Goal: Transaction & Acquisition: Purchase product/service

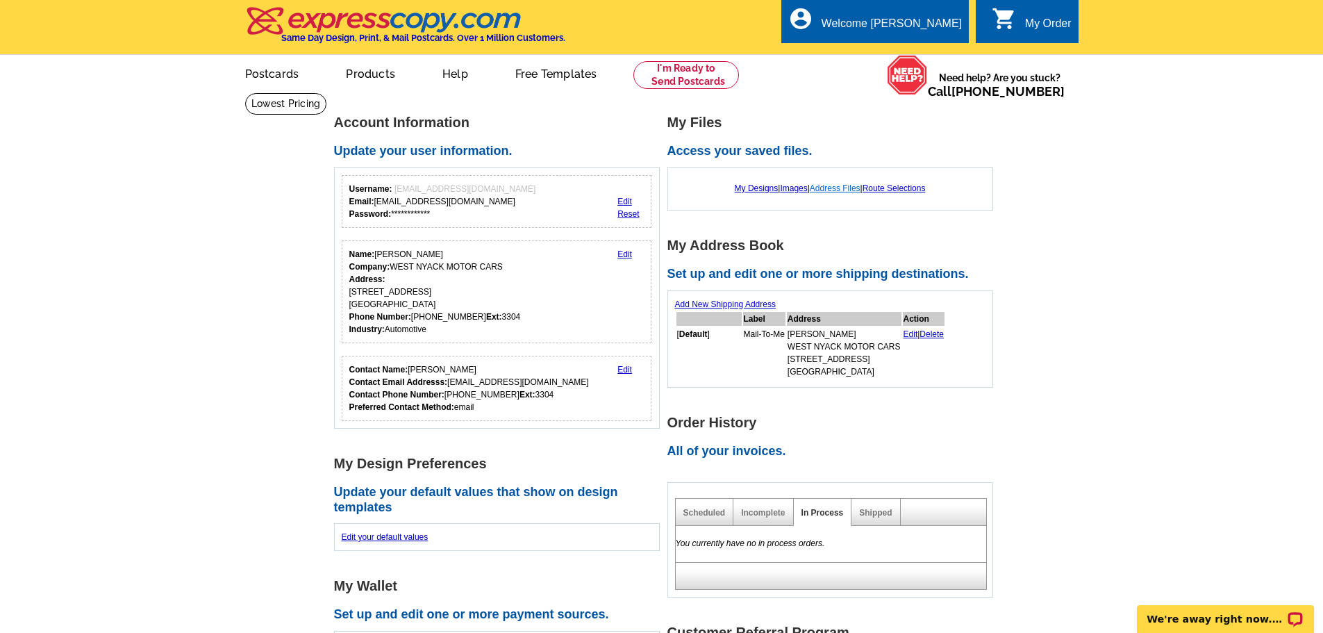
click at [835, 190] on link "Address Files" at bounding box center [835, 188] width 51 height 10
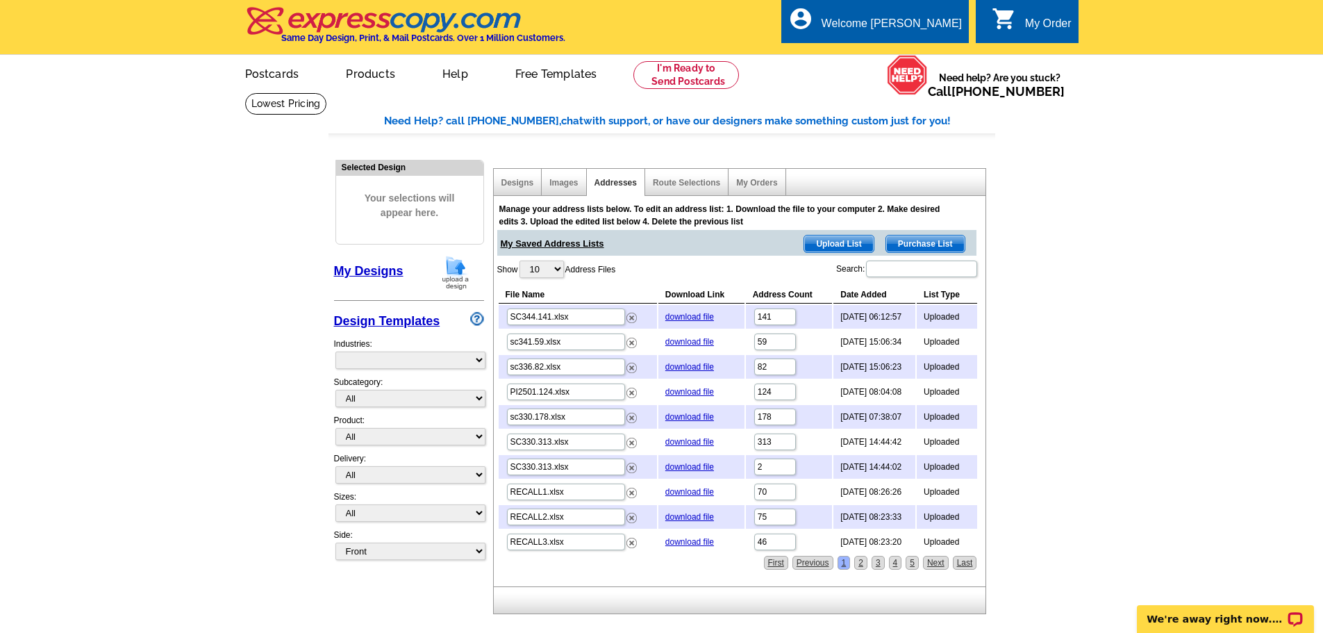
select select "785"
click at [824, 243] on span "Upload List" at bounding box center [838, 243] width 69 height 17
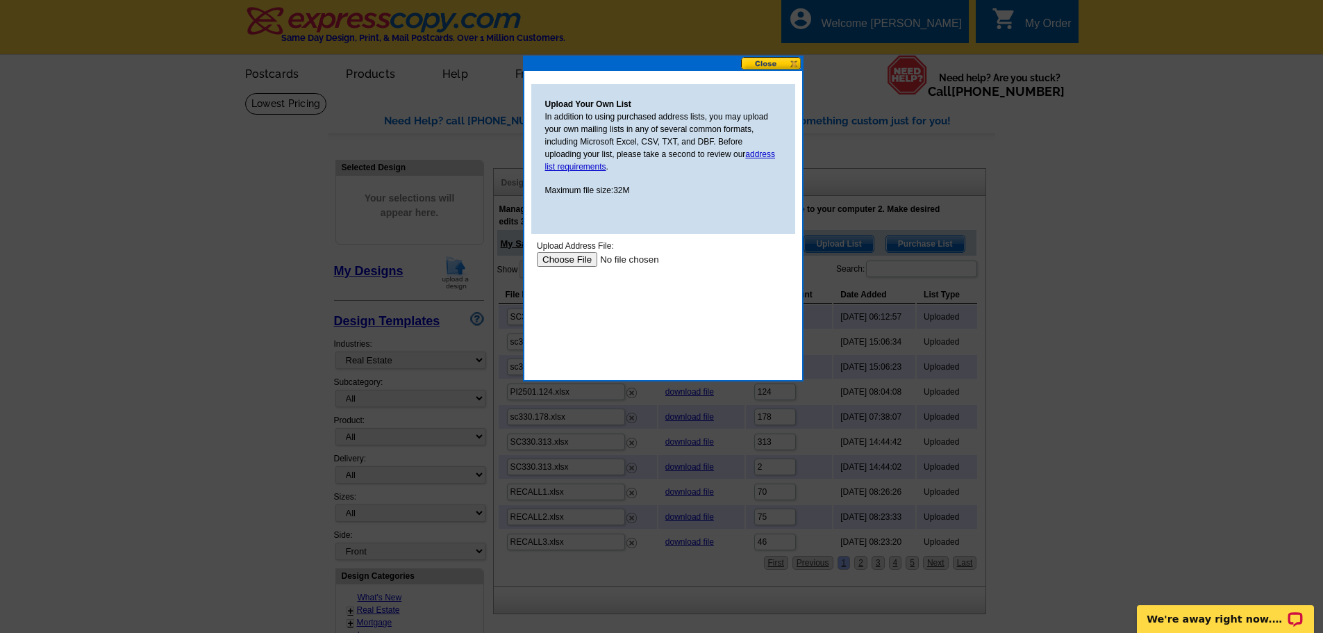
click at [793, 65] on button at bounding box center [771, 63] width 61 height 13
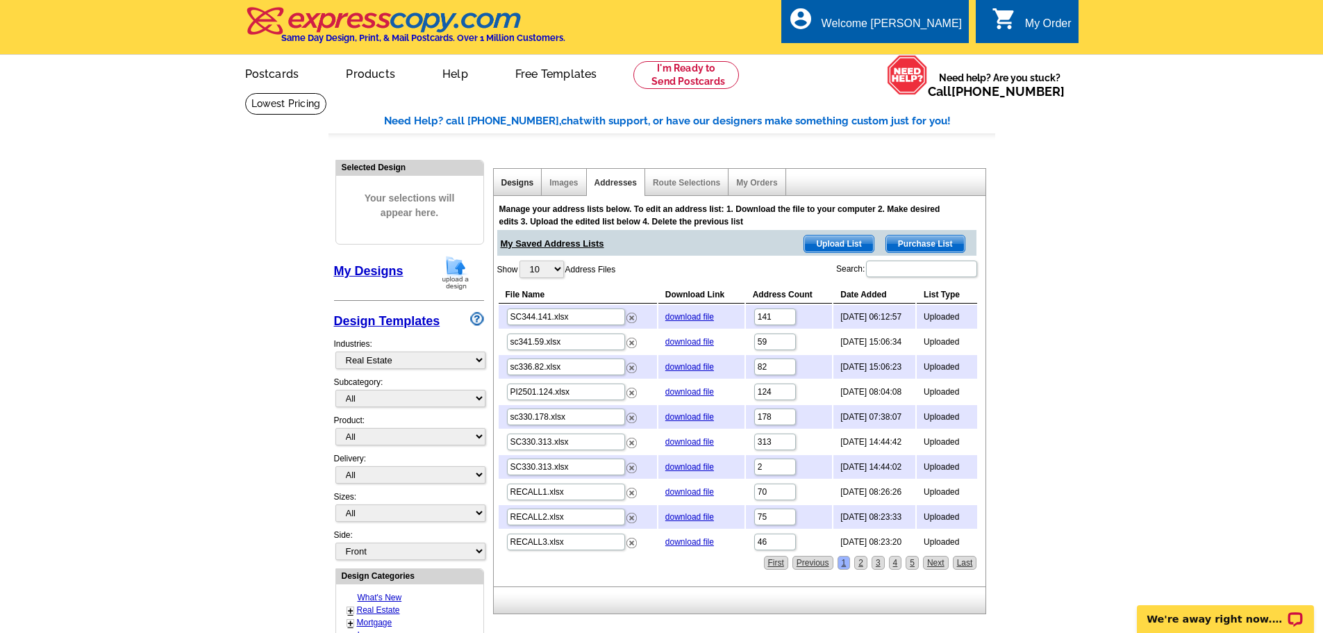
click at [517, 185] on link "Designs" at bounding box center [517, 183] width 33 height 10
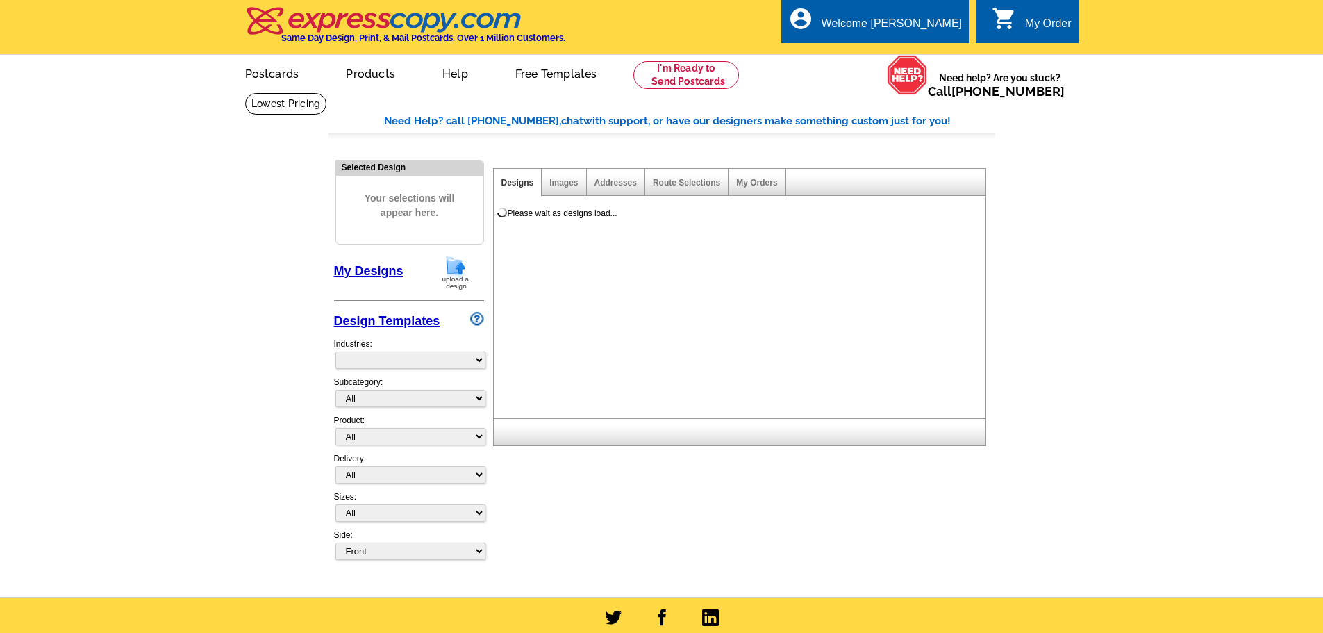
select select "785"
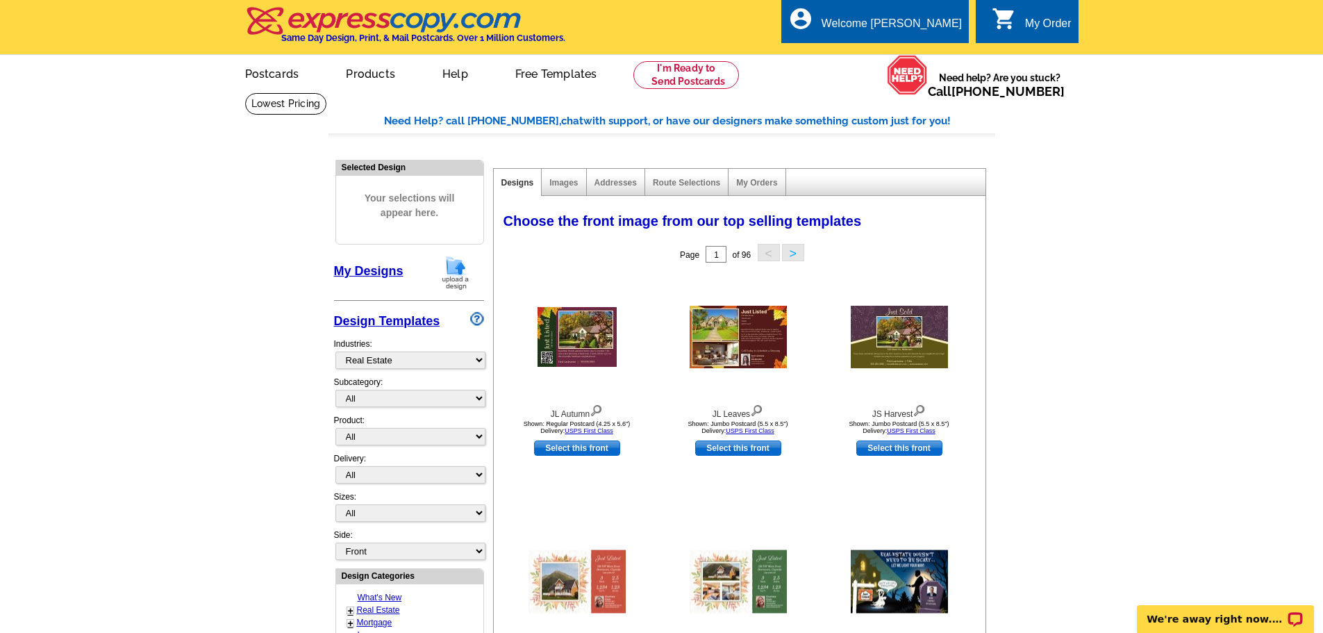
click at [376, 265] on link "My Designs" at bounding box center [368, 271] width 69 height 14
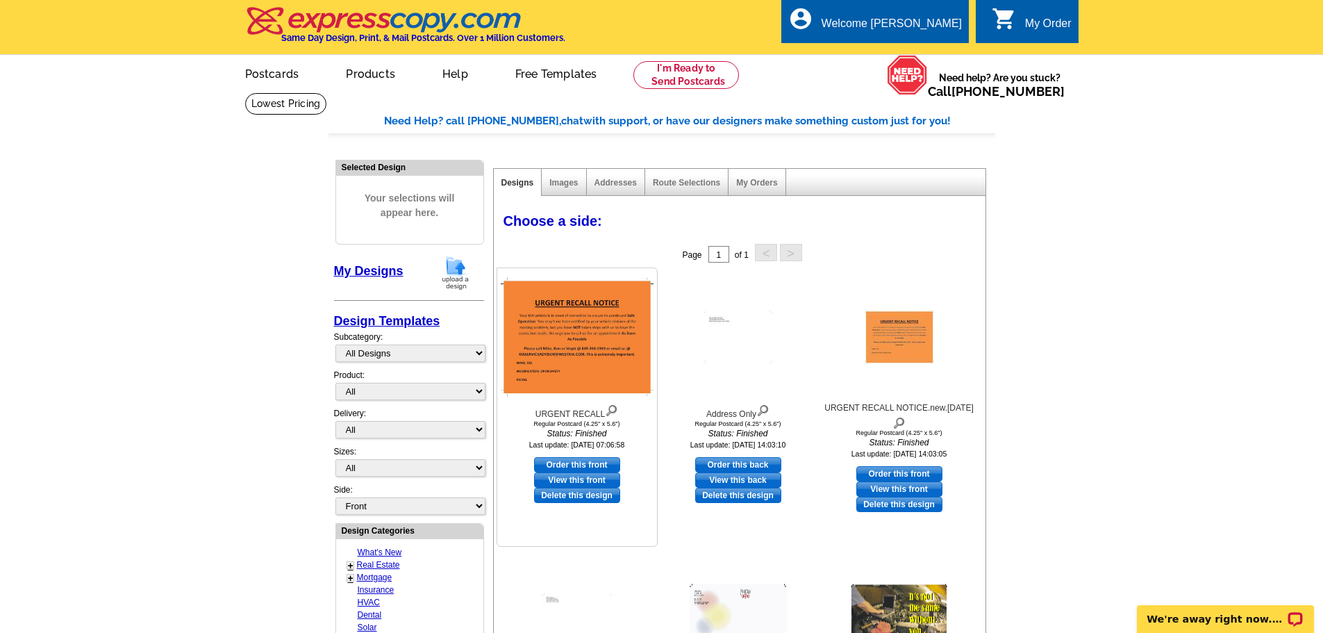
click at [574, 462] on link "Order this front" at bounding box center [577, 464] width 86 height 15
select select "1"
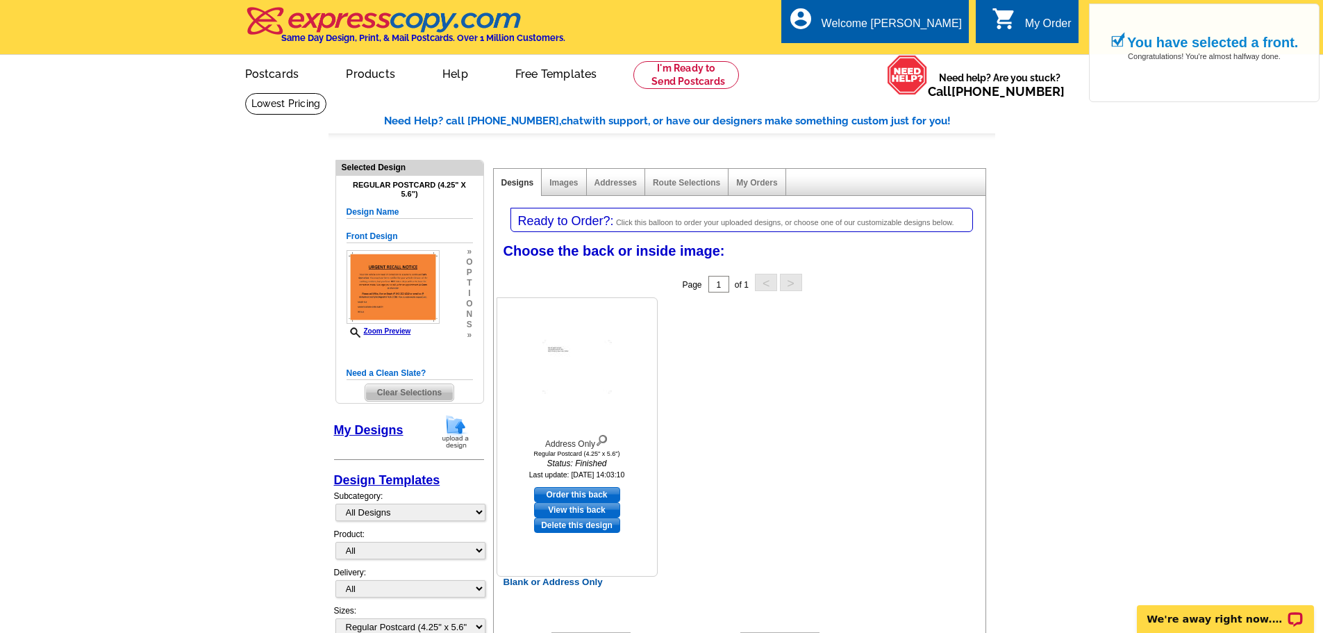
click at [574, 492] on link "Order this back" at bounding box center [577, 494] width 86 height 15
select select "front"
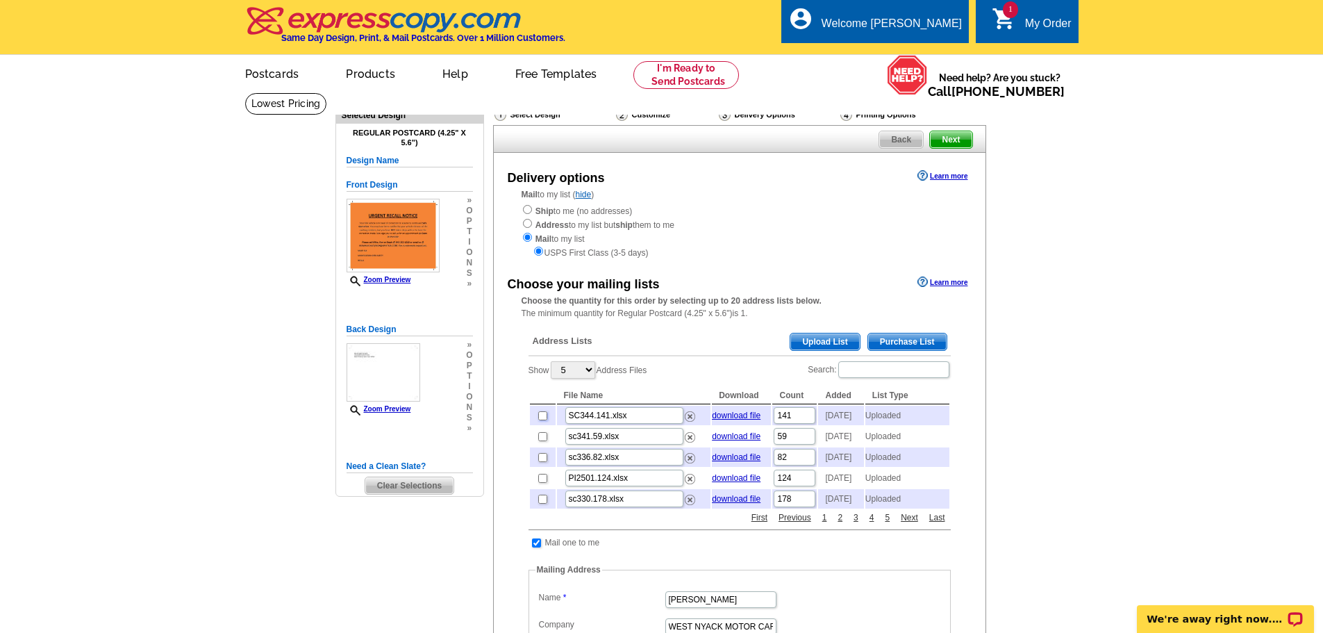
click at [541, 419] on input "checkbox" at bounding box center [542, 415] width 9 height 9
checkbox input "true"
click at [956, 140] on span "Next" at bounding box center [951, 139] width 42 height 17
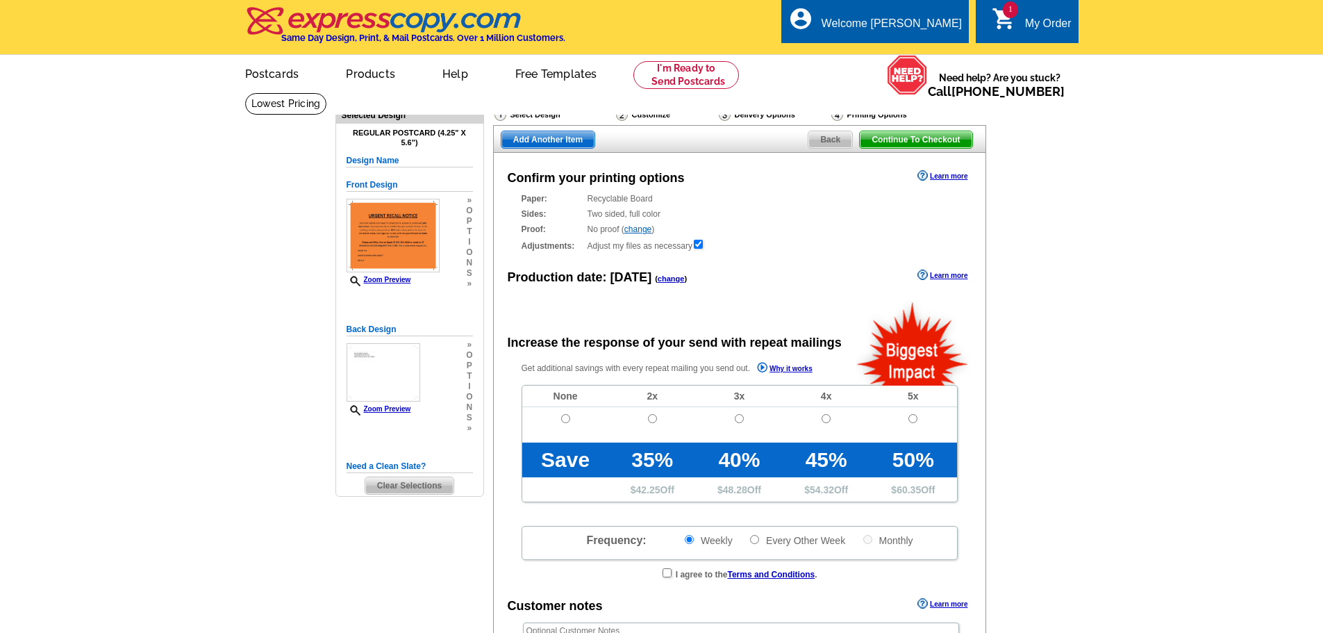
radio input "false"
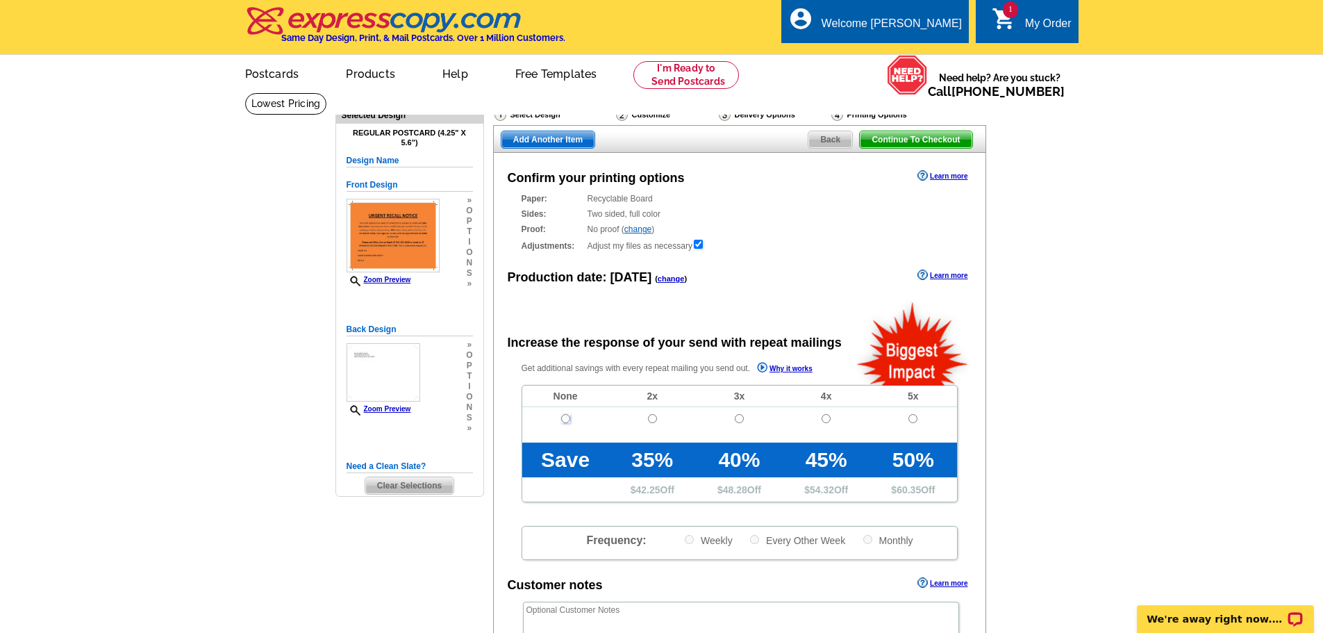
click at [567, 415] on input "radio" at bounding box center [565, 418] width 9 height 9
radio input "true"
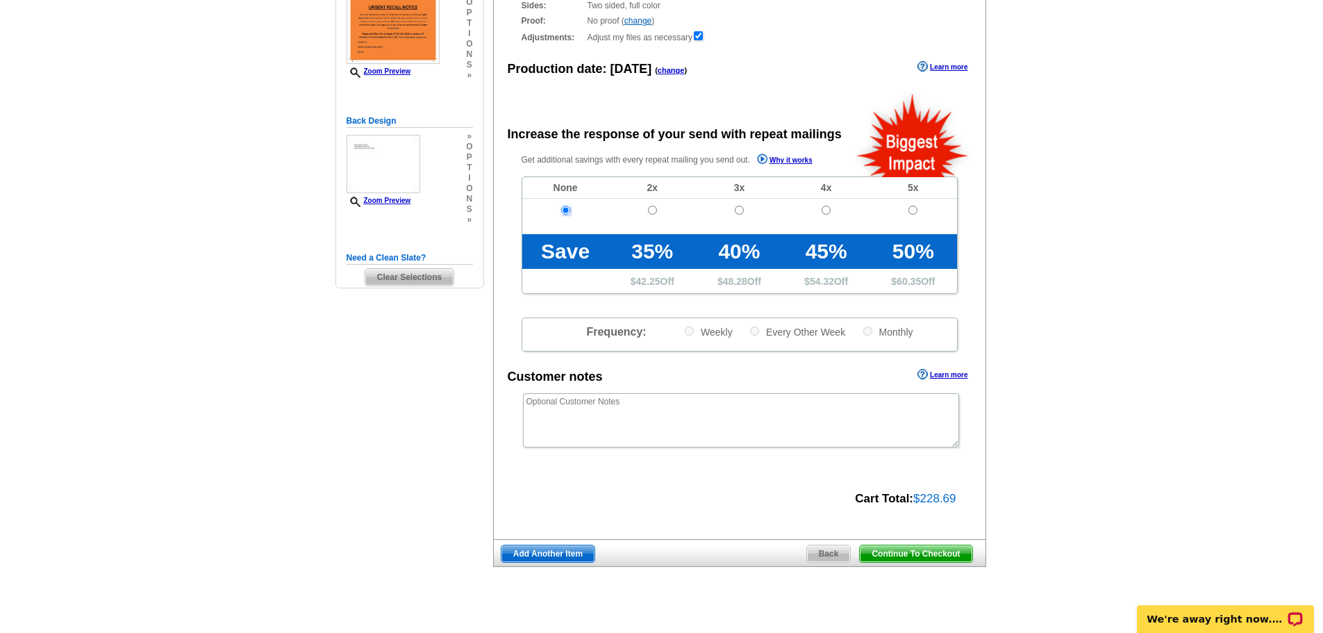
scroll to position [347, 0]
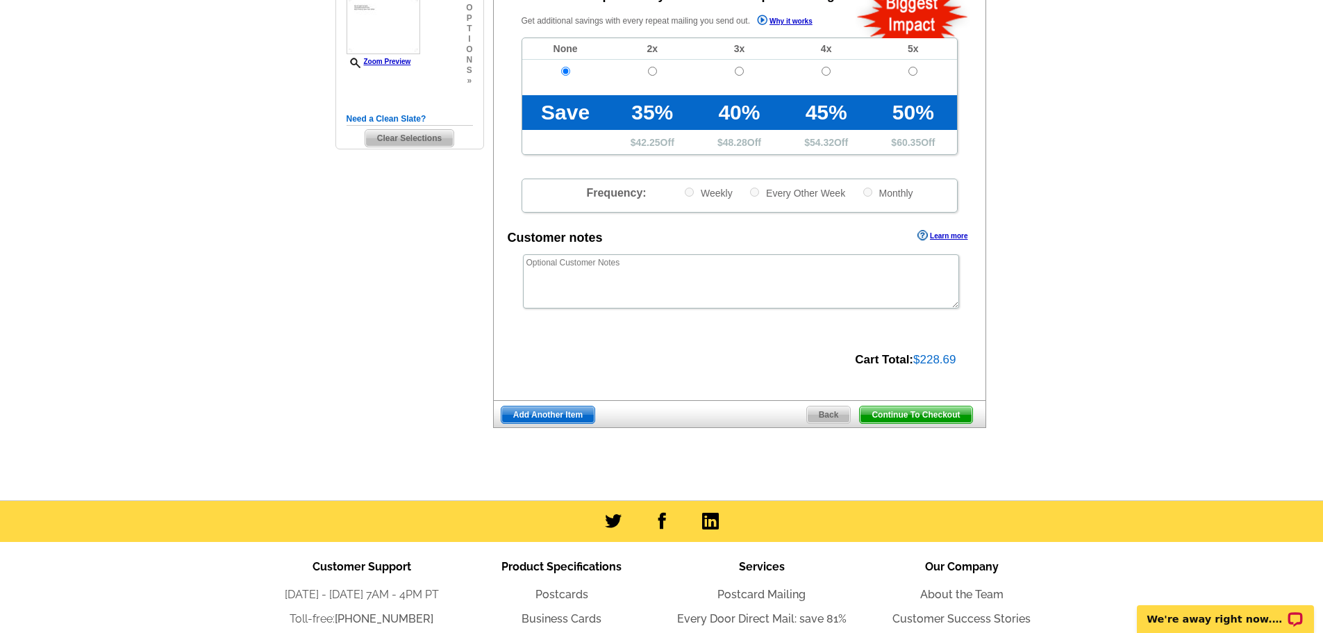
click at [826, 415] on span "Back" at bounding box center [829, 414] width 44 height 17
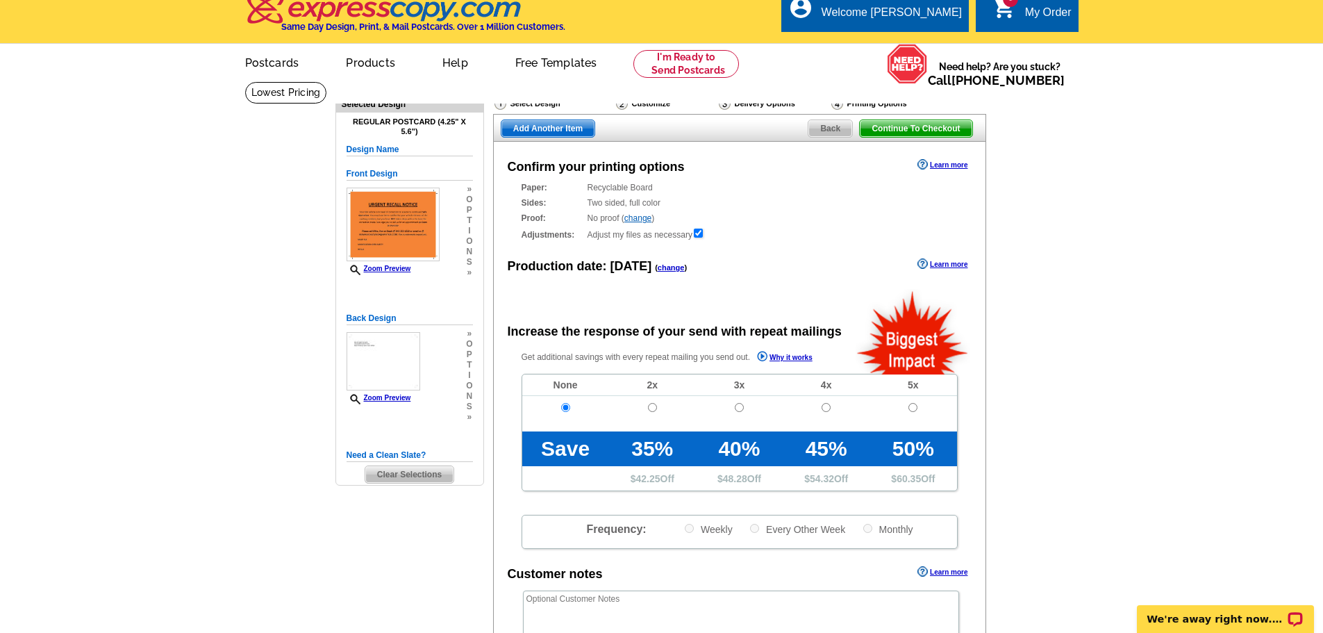
scroll to position [0, 0]
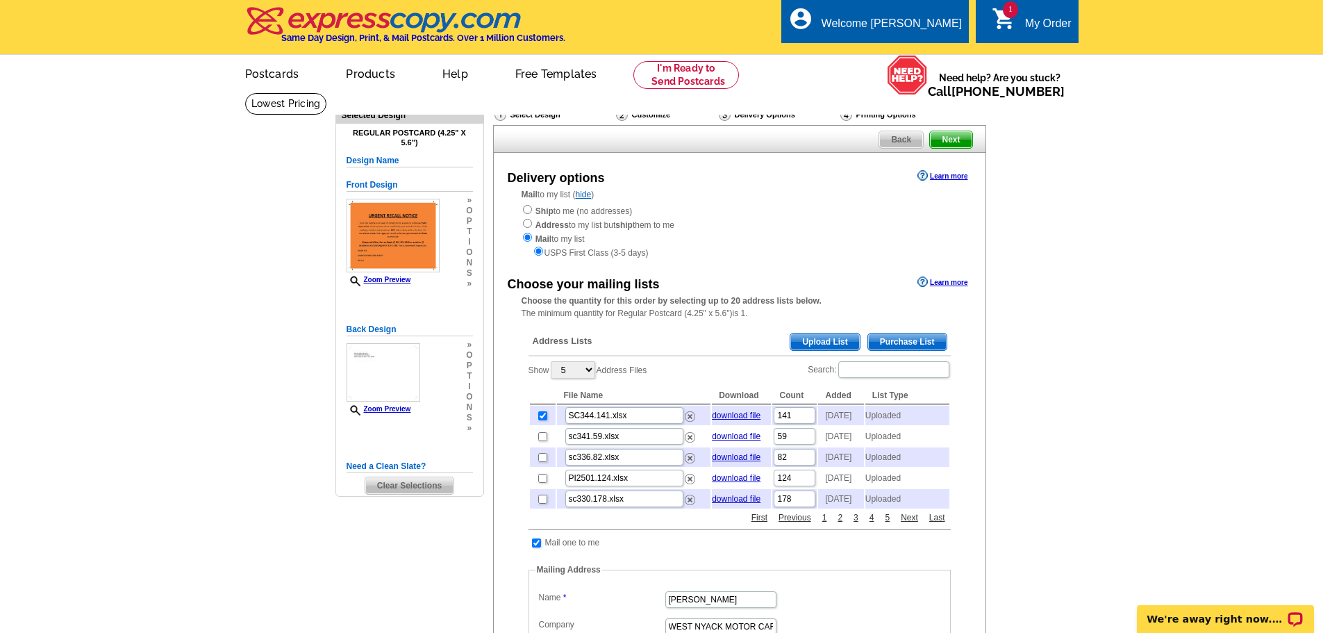
click at [828, 341] on span "Upload List" at bounding box center [824, 341] width 69 height 17
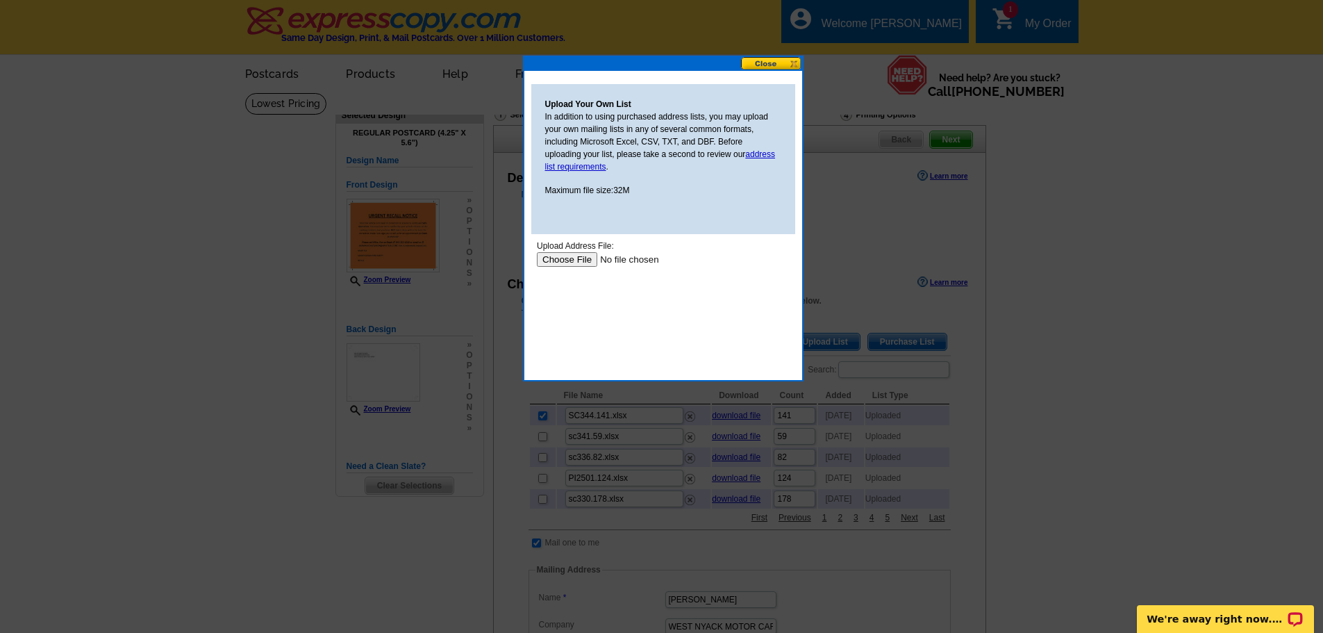
click at [580, 261] on input "file" at bounding box center [624, 259] width 176 height 15
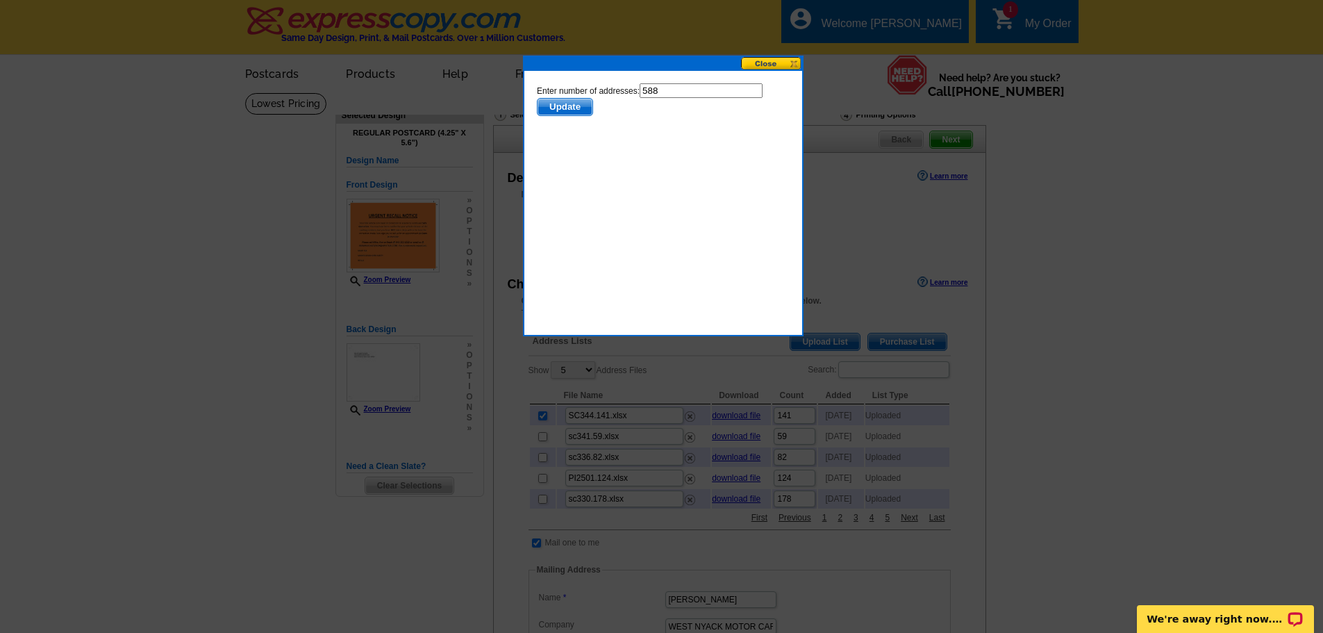
click at [560, 103] on span "Update" at bounding box center [564, 107] width 55 height 17
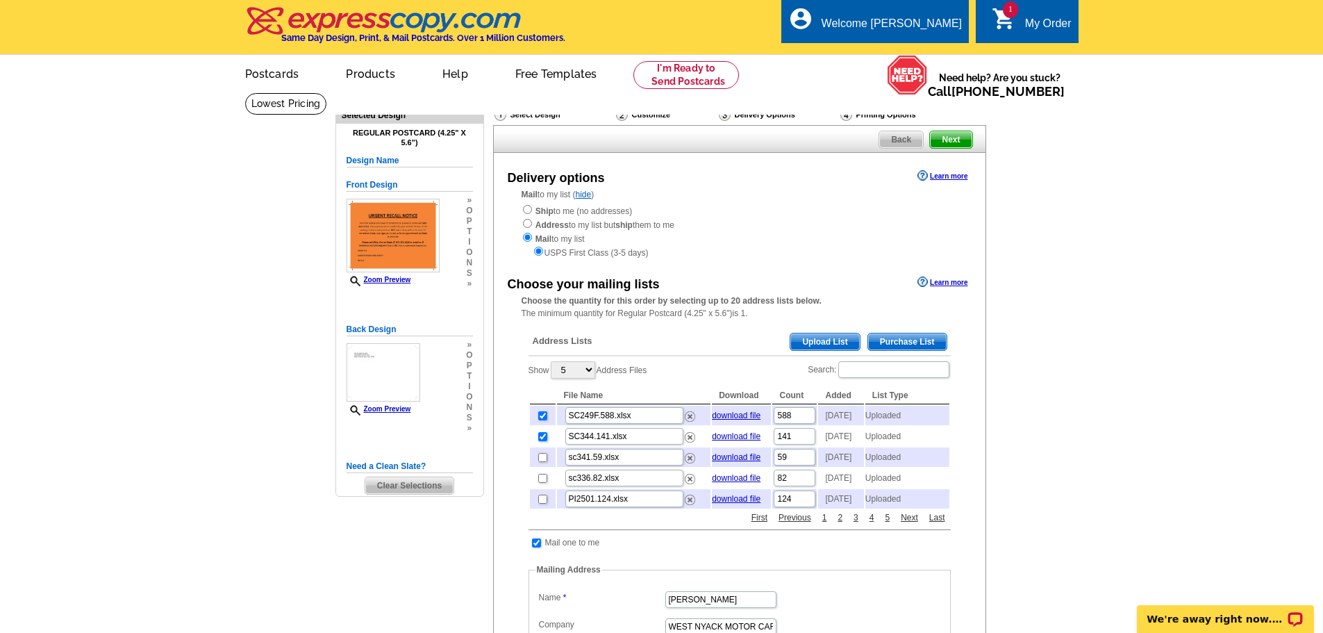
click at [542, 441] on input "checkbox" at bounding box center [542, 436] width 9 height 9
checkbox input "false"
click at [949, 142] on span "Next" at bounding box center [951, 139] width 42 height 17
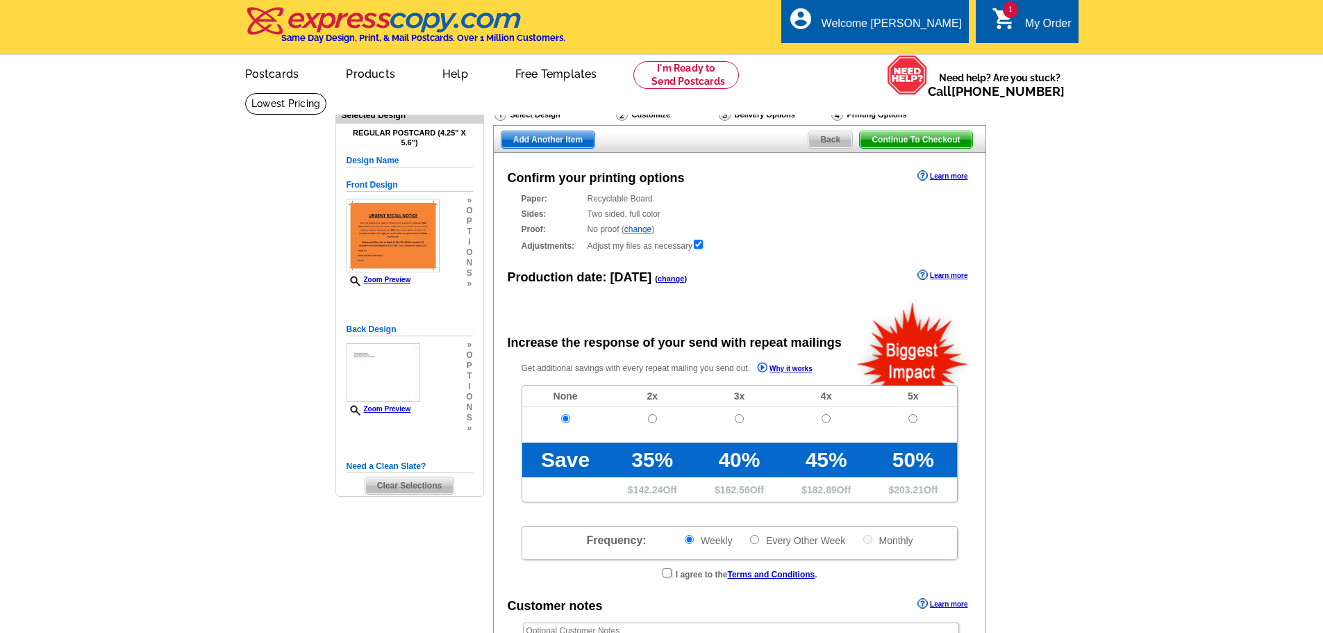
radio input "false"
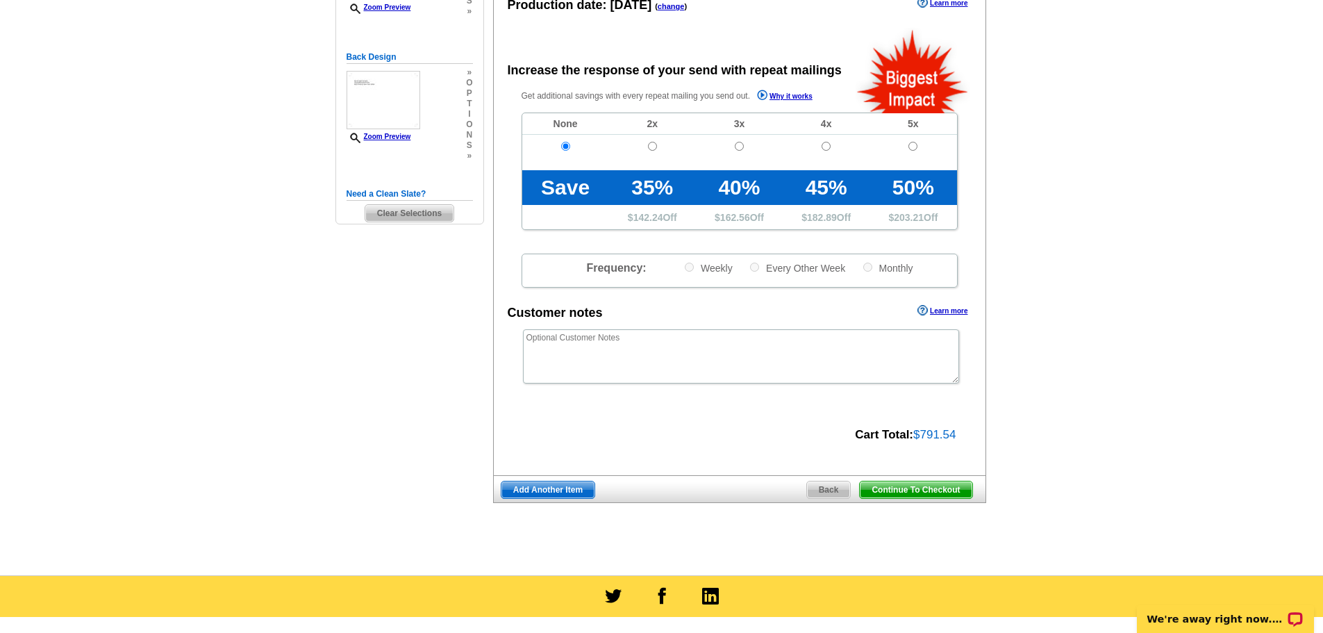
scroll to position [347, 0]
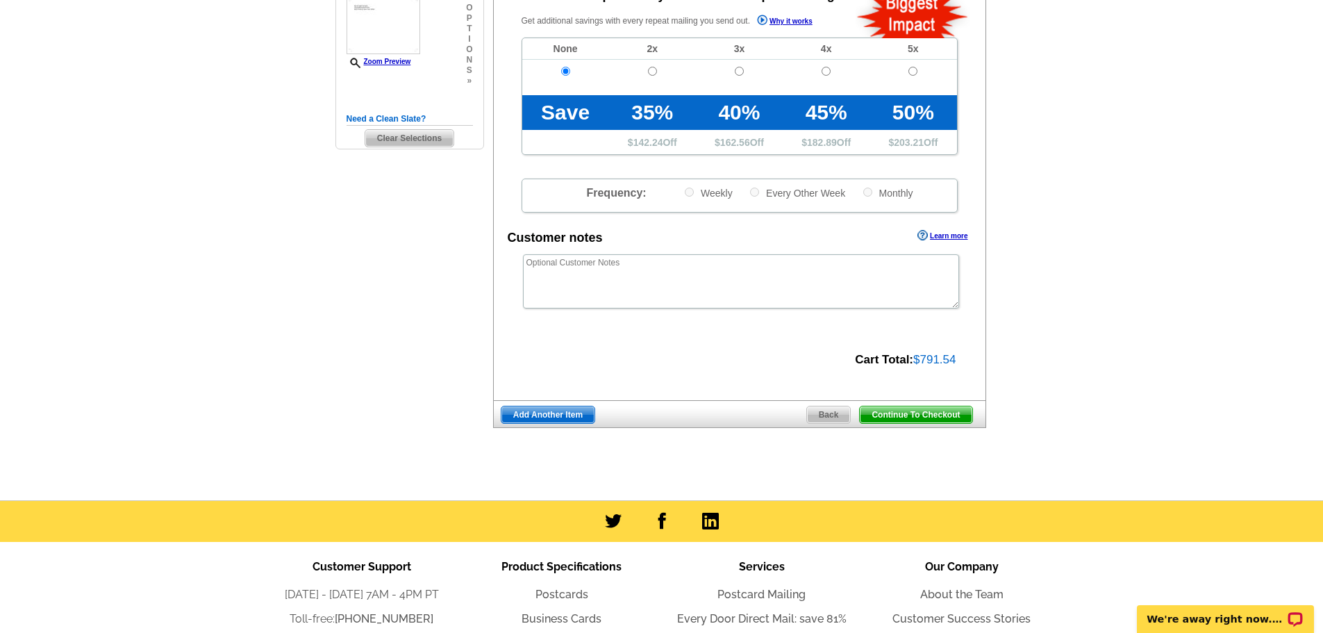
click at [911, 414] on span "Continue To Checkout" at bounding box center [916, 414] width 112 height 17
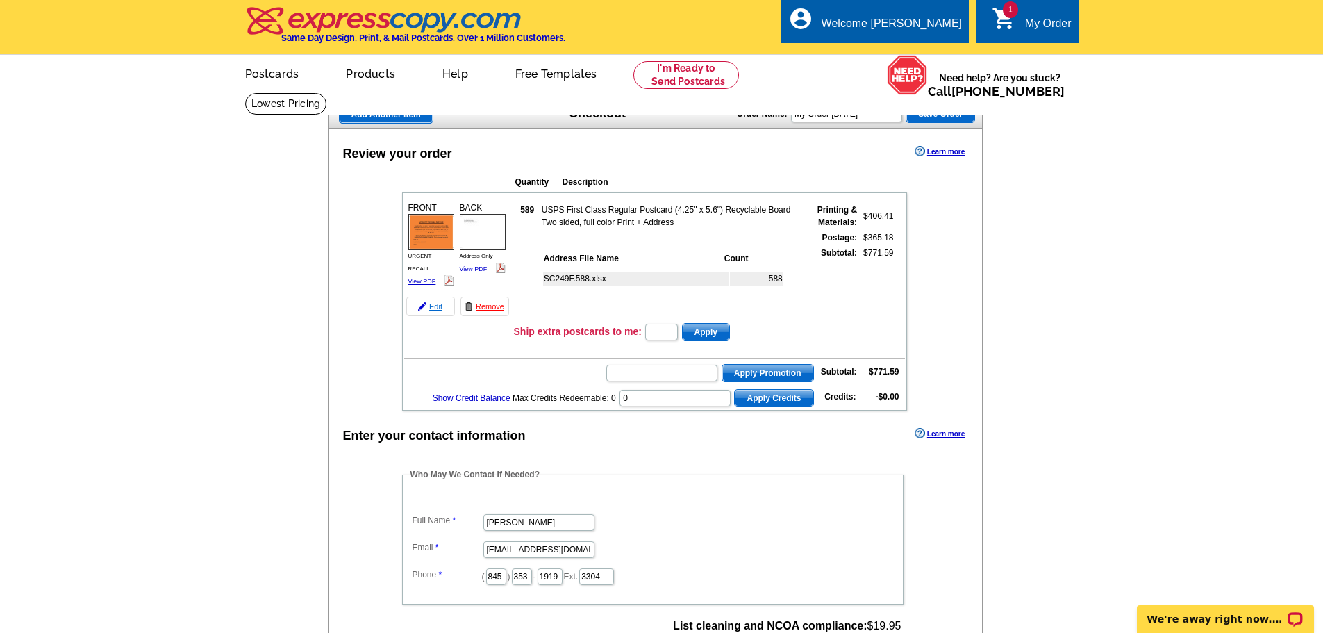
click at [437, 309] on link "Edit" at bounding box center [430, 306] width 49 height 19
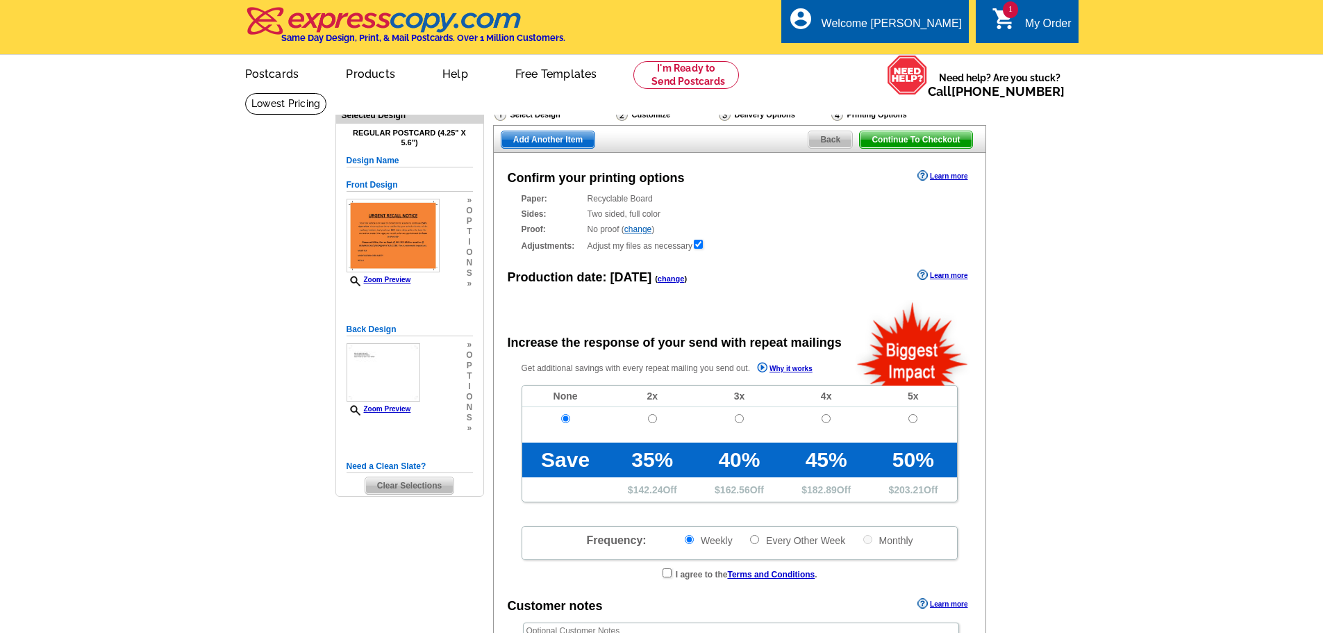
radio input "false"
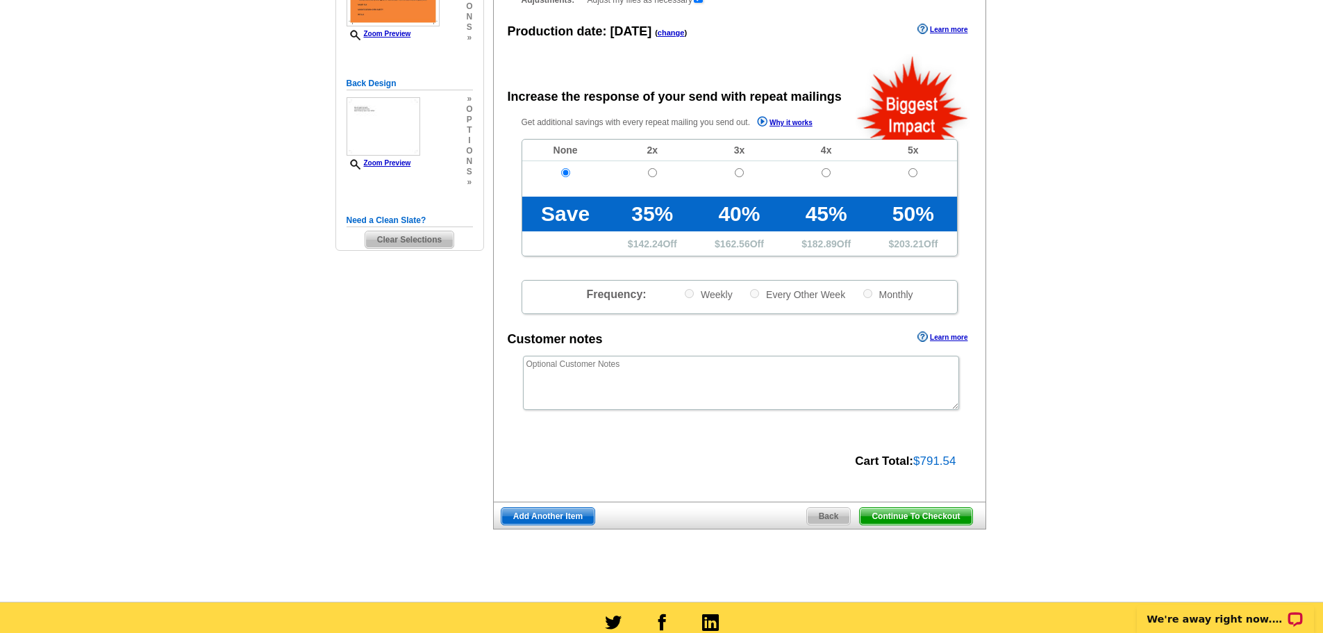
scroll to position [278, 0]
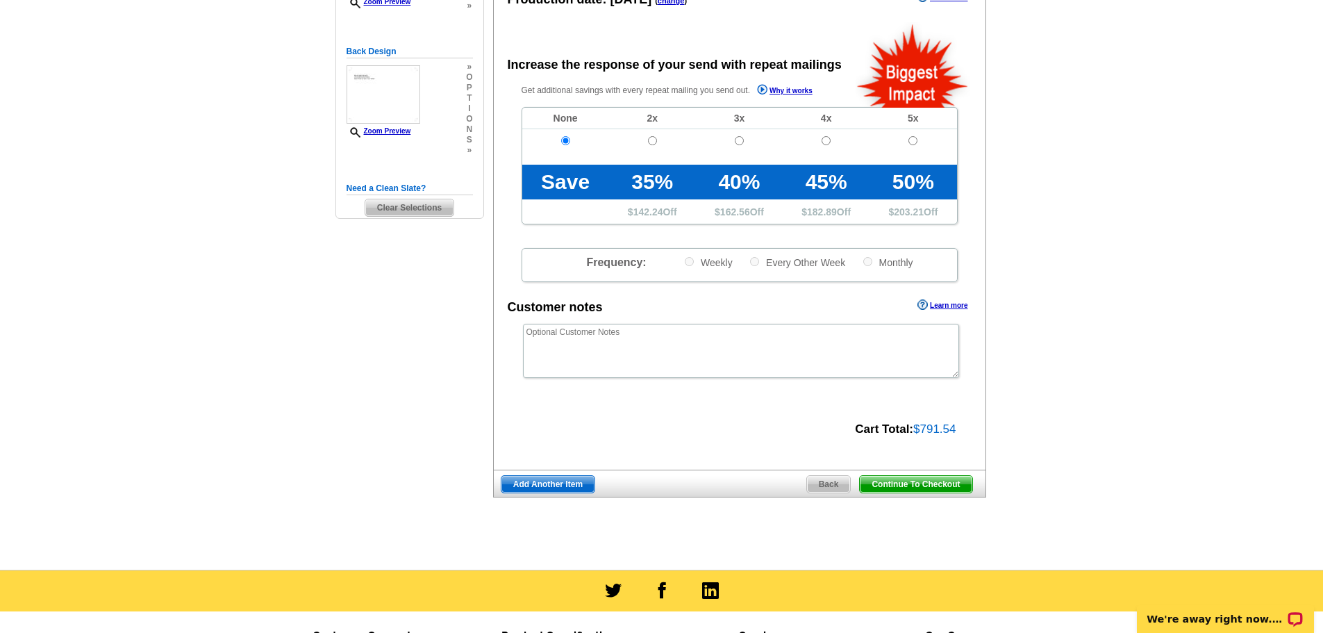
click at [826, 481] on span "Back" at bounding box center [829, 484] width 44 height 17
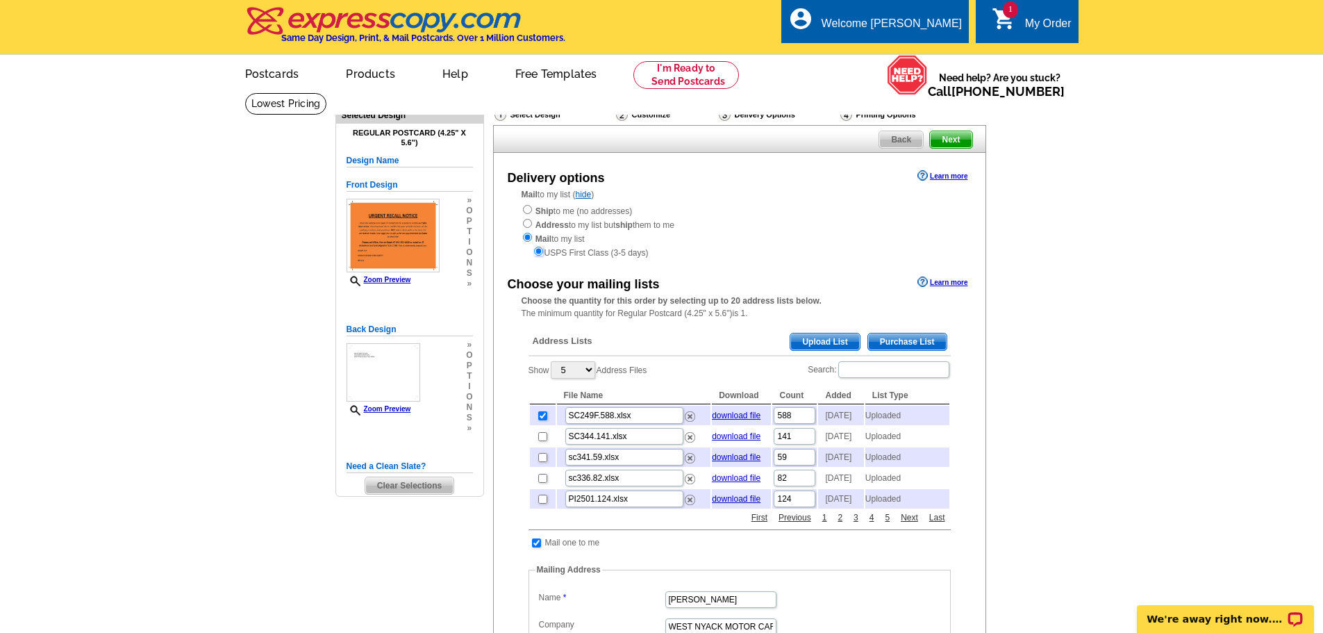
click at [537, 252] on input "radio" at bounding box center [538, 251] width 9 height 9
click at [537, 253] on input "radio" at bounding box center [538, 251] width 9 height 9
click at [539, 252] on input "radio" at bounding box center [538, 251] width 9 height 9
click at [540, 248] on input "radio" at bounding box center [538, 251] width 9 height 9
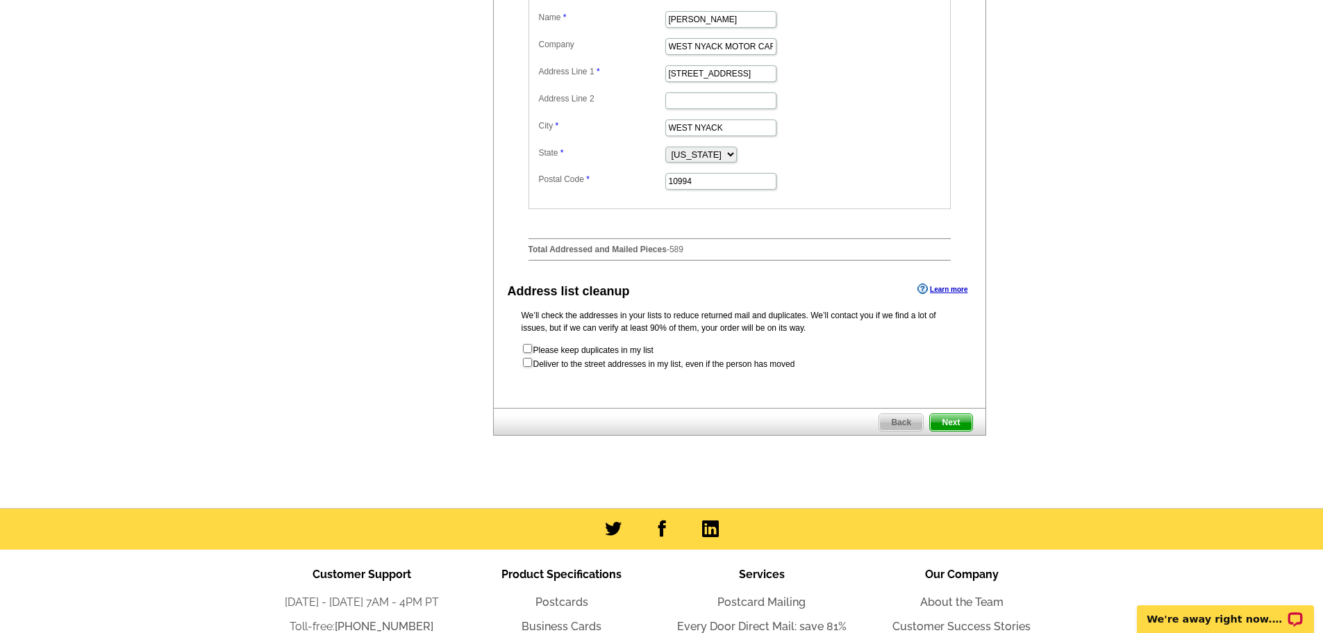
scroll to position [625, 0]
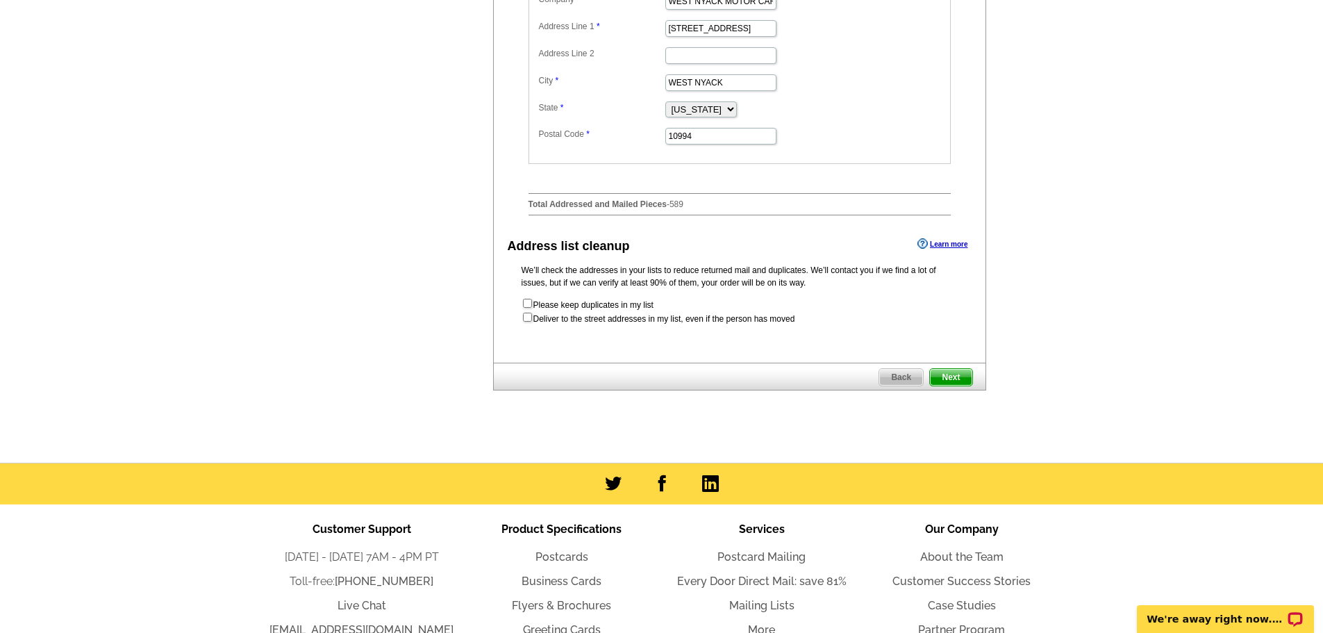
click at [947, 385] on span "Next" at bounding box center [951, 377] width 42 height 17
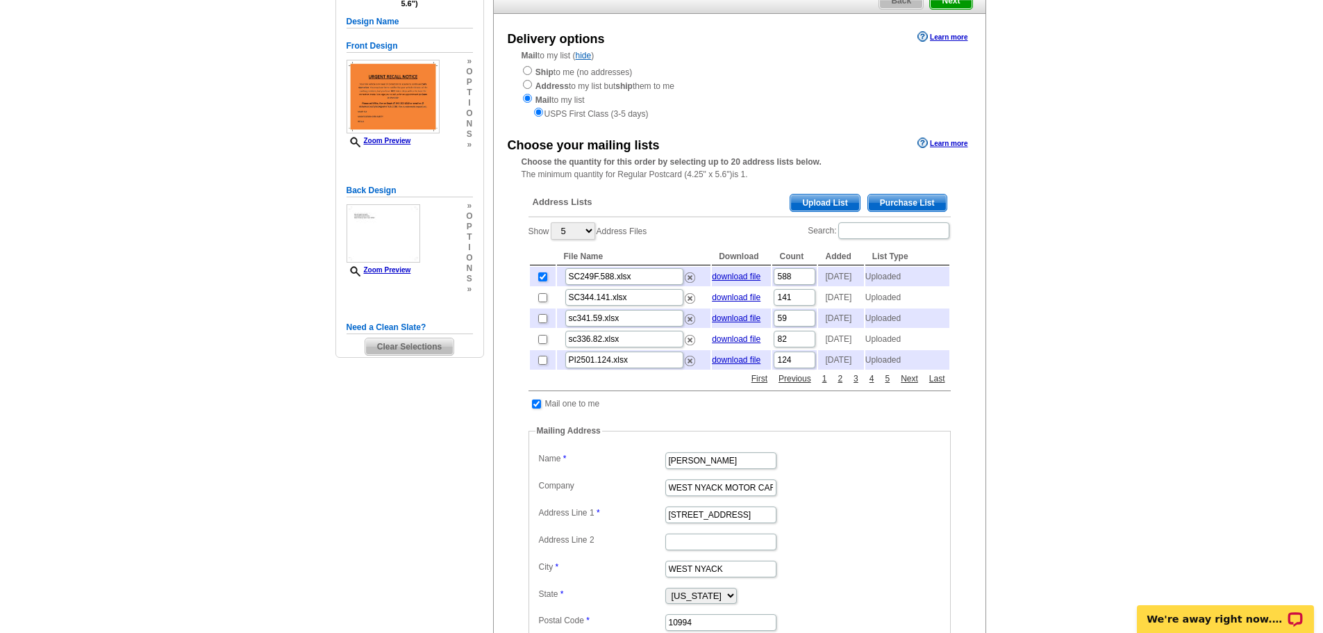
scroll to position [121, 0]
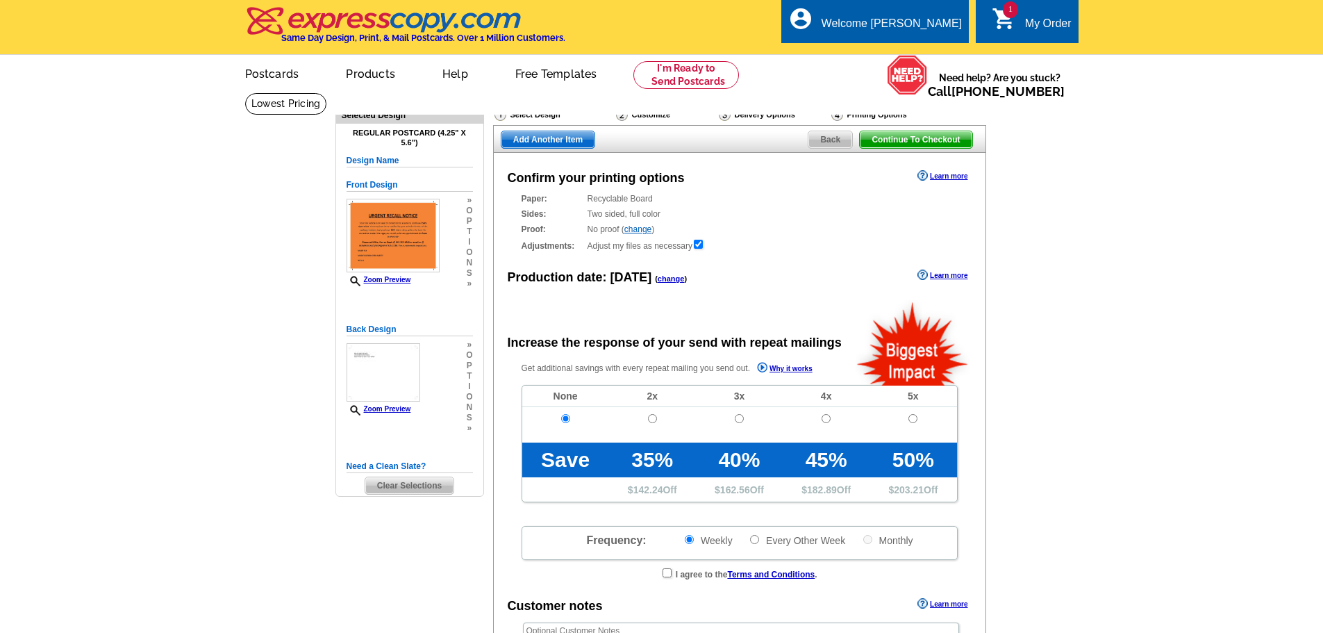
radio input "false"
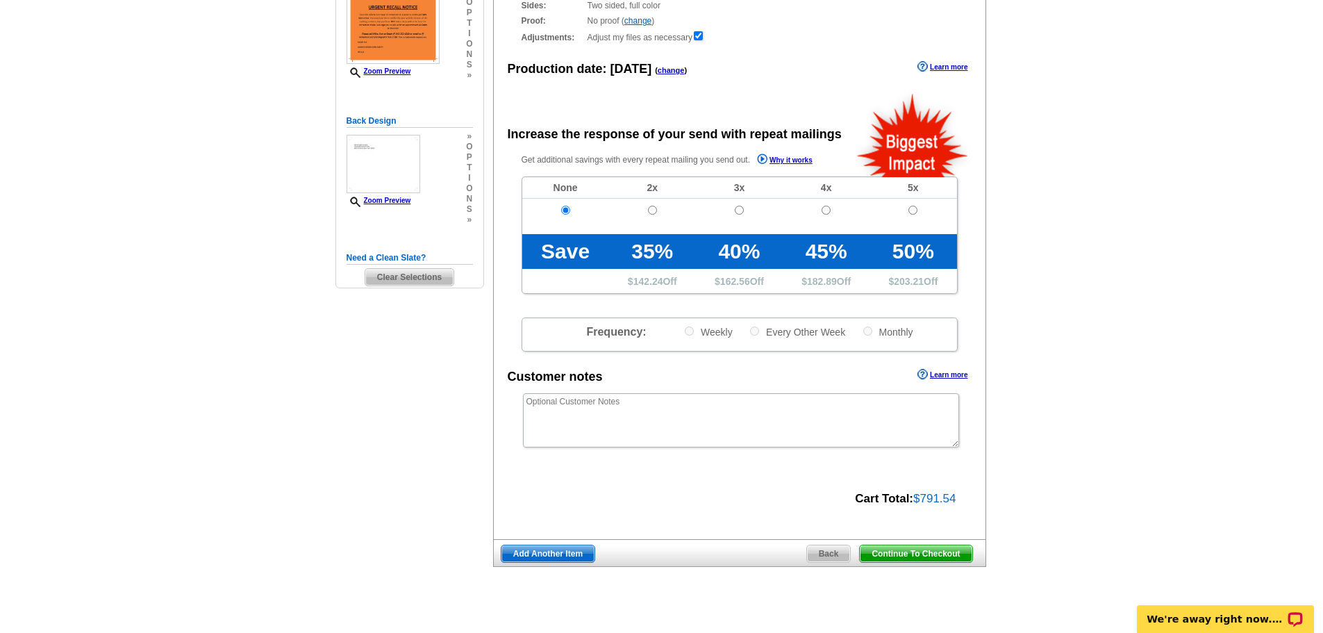
scroll to position [278, 0]
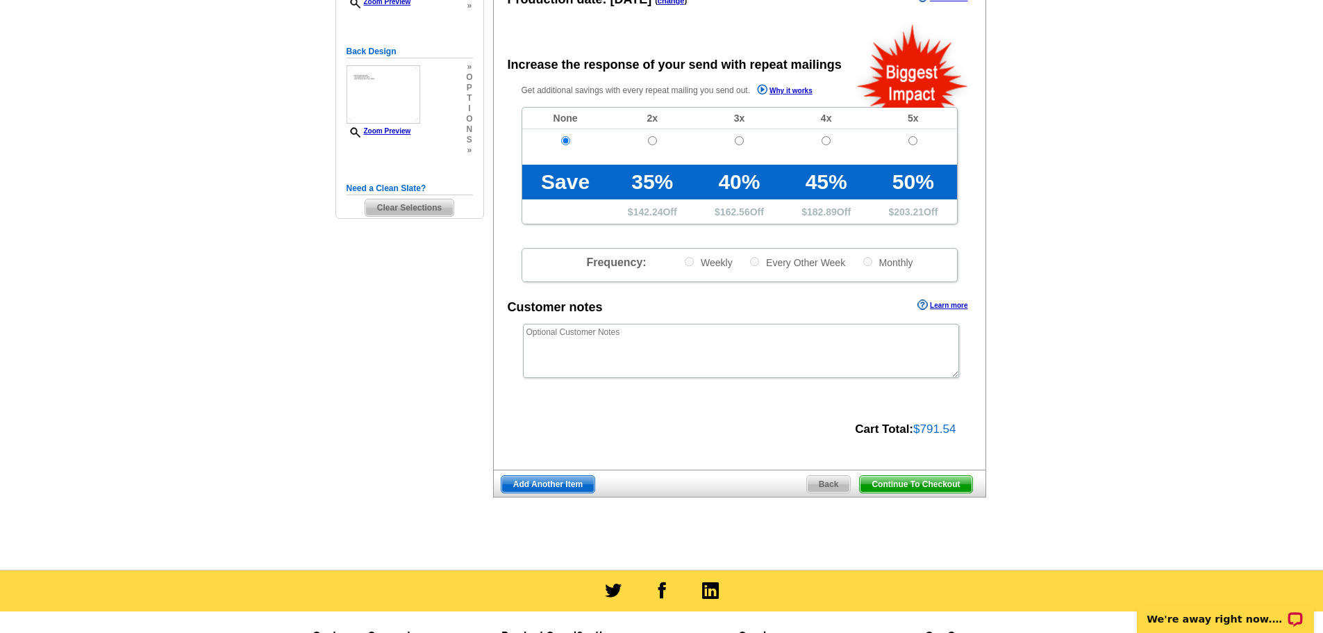
click at [911, 483] on span "Continue To Checkout" at bounding box center [916, 484] width 112 height 17
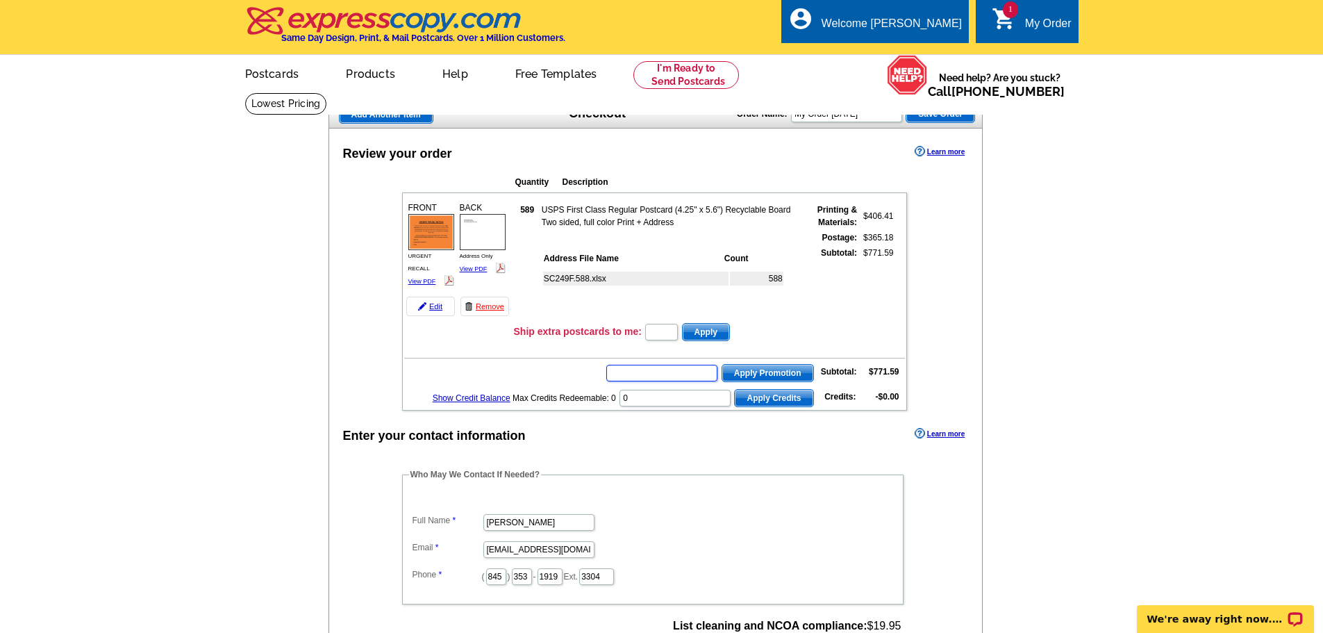
click at [645, 372] on input "text" at bounding box center [661, 373] width 111 height 17
type input "o"
type input "OCT25"
click at [772, 375] on span "Apply Promotion" at bounding box center [767, 373] width 91 height 17
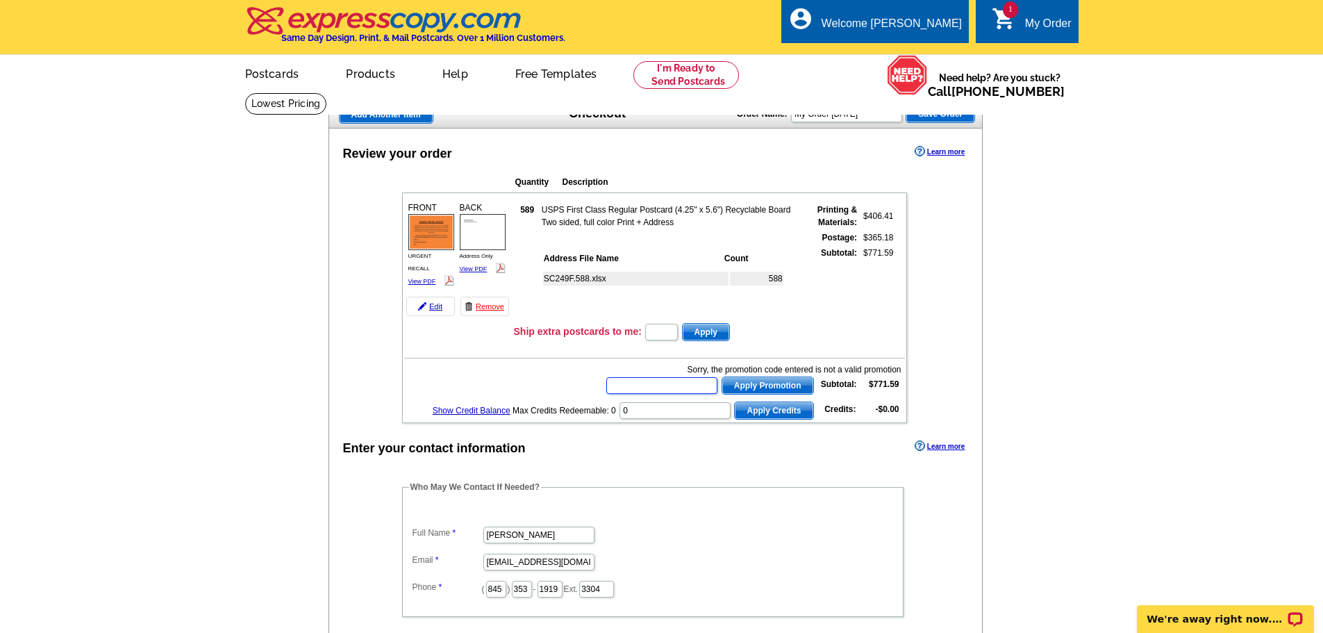
click at [670, 386] on input "text" at bounding box center [661, 385] width 111 height 17
type input "USA50"
click at [749, 383] on span "Apply Promotion" at bounding box center [767, 385] width 91 height 17
click at [657, 385] on input "text" at bounding box center [661, 385] width 111 height 17
type input "HURRY40"
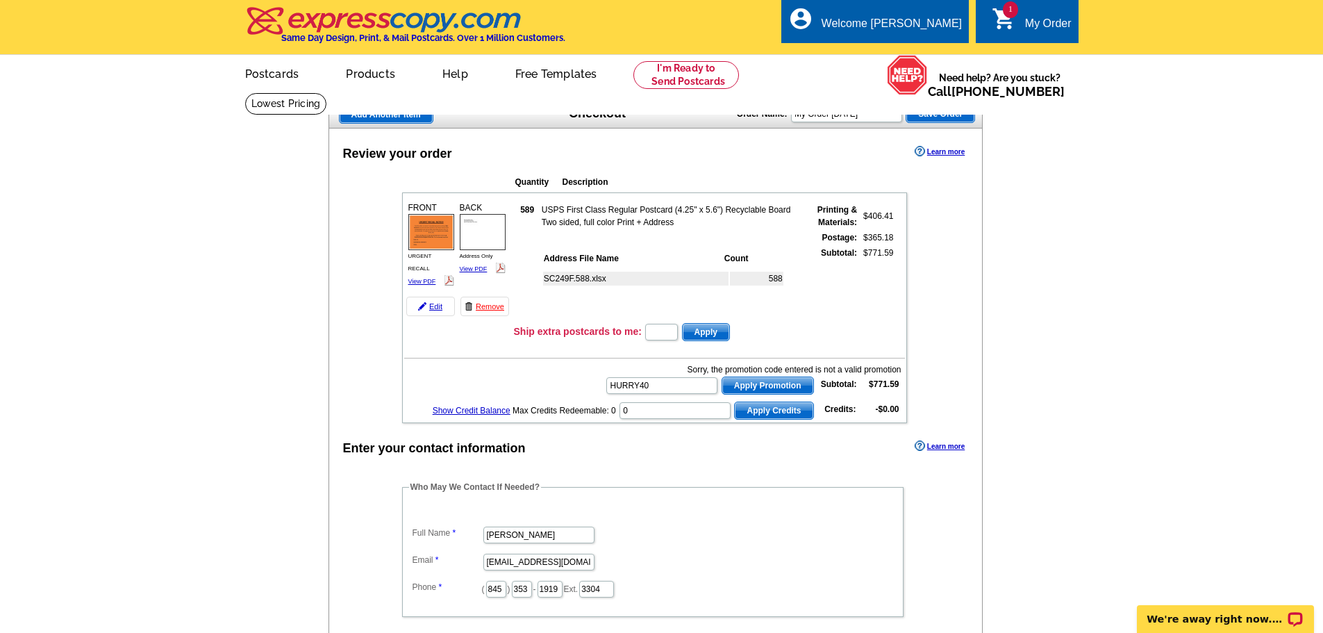
click at [745, 382] on span "Apply Promotion" at bounding box center [767, 385] width 91 height 17
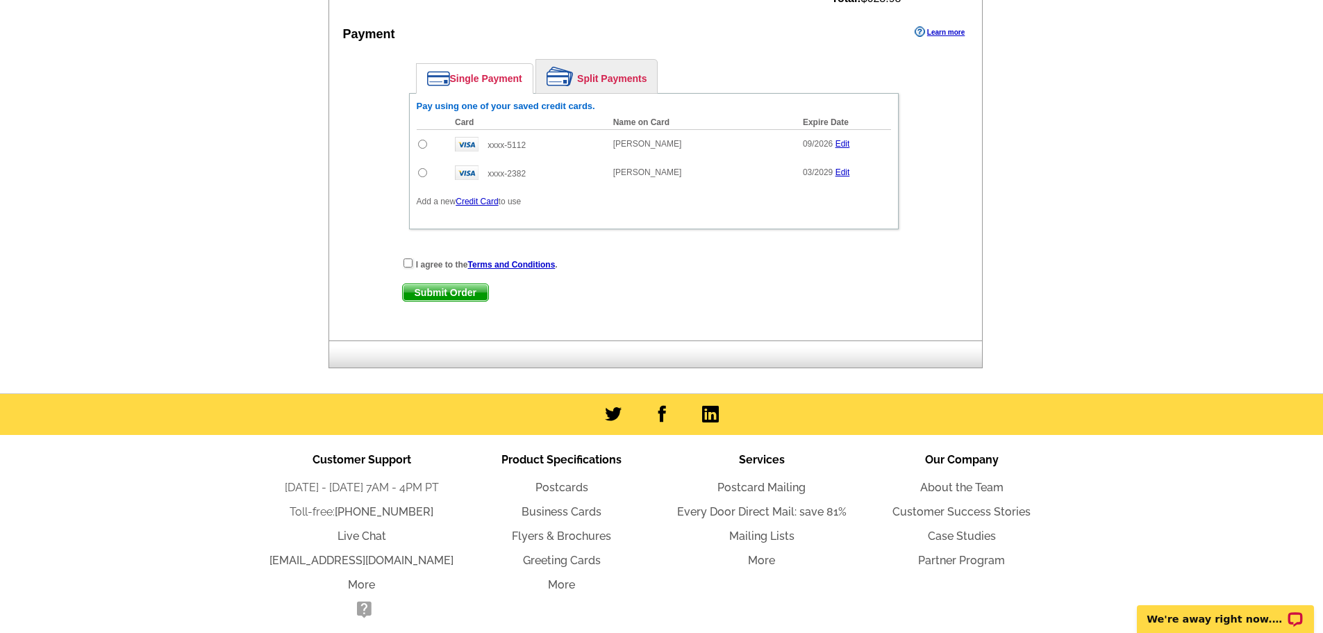
scroll to position [695, 0]
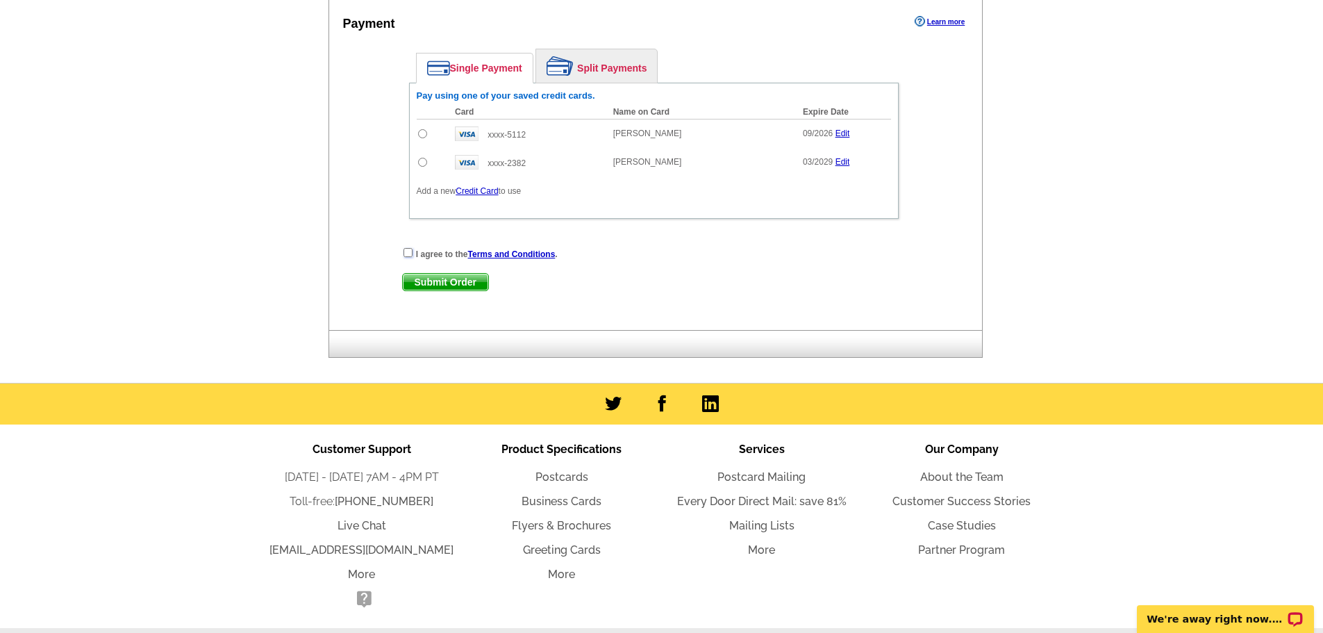
click at [405, 252] on input "checkbox" at bounding box center [408, 252] width 9 height 9
checkbox input "true"
click at [424, 162] on input "radio" at bounding box center [422, 162] width 9 height 9
radio input "true"
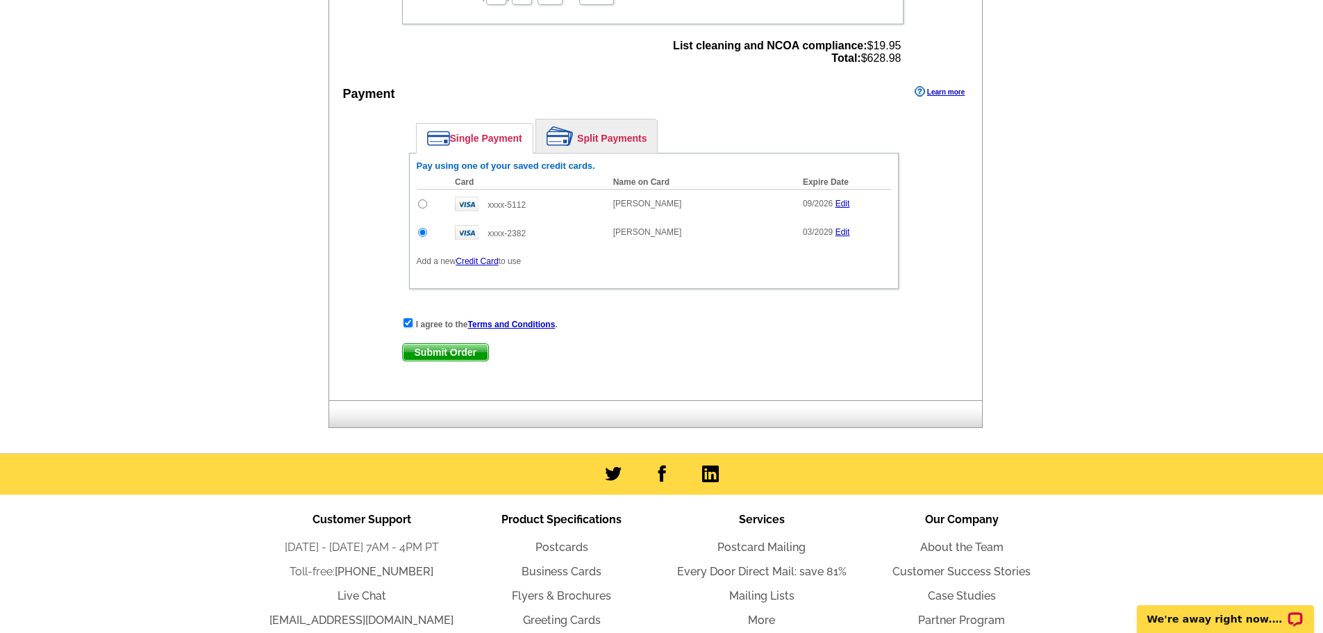
scroll to position [625, 0]
click at [440, 354] on span "Submit Order" at bounding box center [445, 351] width 85 height 17
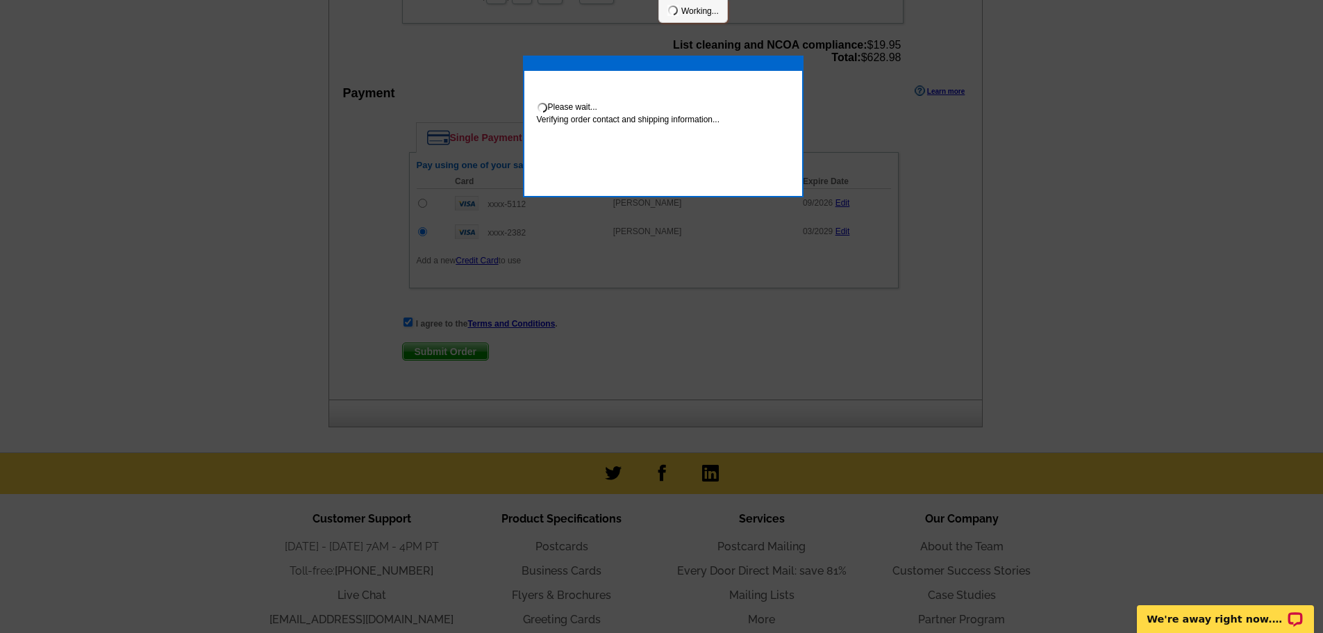
scroll to position [620, 0]
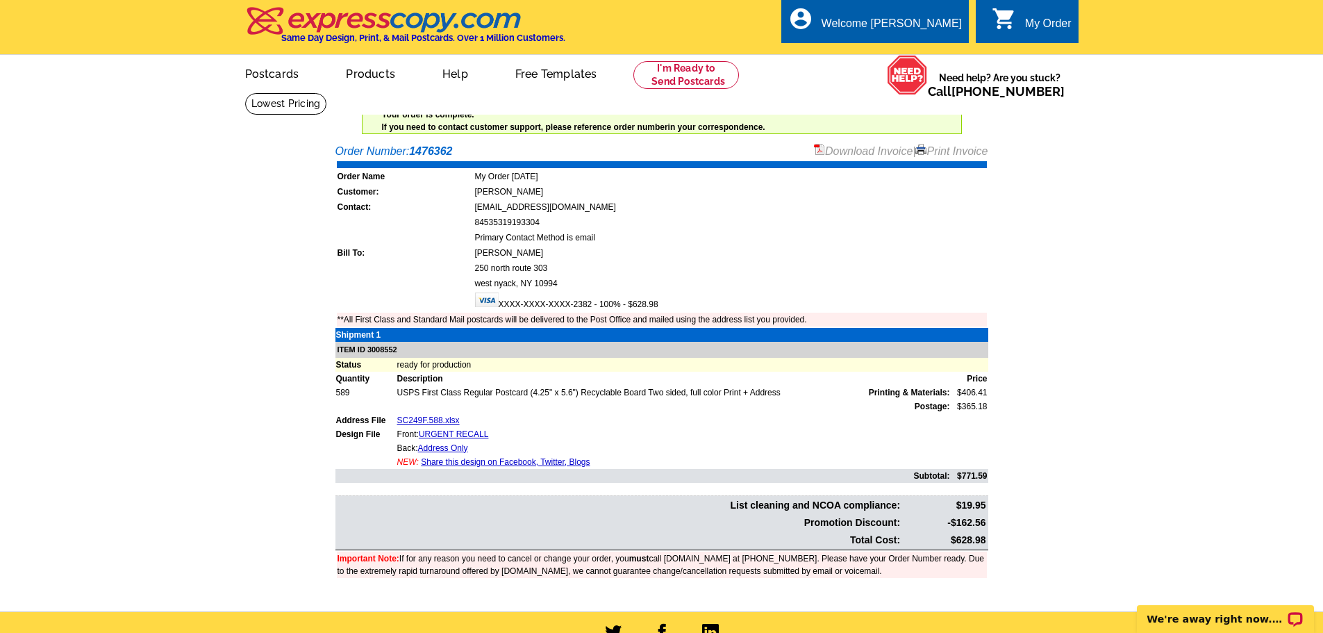
click at [942, 149] on link "Print Invoice" at bounding box center [951, 151] width 72 height 12
click at [1290, 194] on main "Order Number: 1476362 Download Invoice | Print Invoice Order Name My Order [DAT…" at bounding box center [661, 373] width 1323 height 475
